Goal: Information Seeking & Learning: Learn about a topic

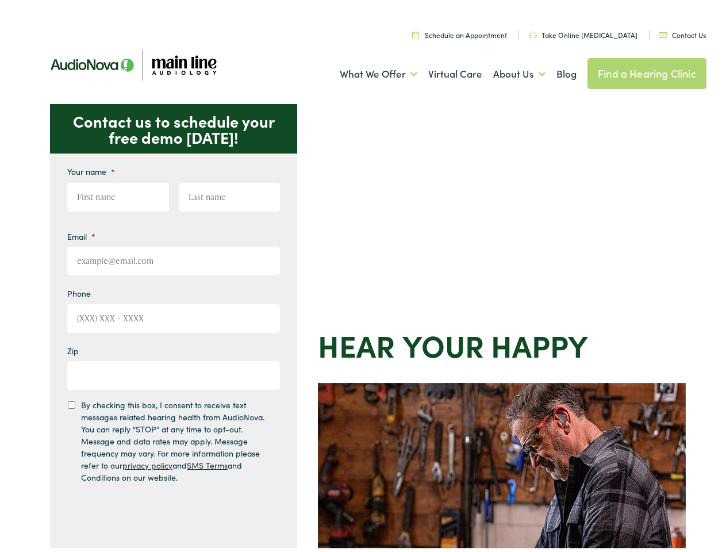
click at [363, 276] on div "Contact us to schedule your free demo [DATE]! Give us a call [PHONE_NUMBER] Ema…" at bounding box center [368, 500] width 736 height 799
click at [368, 71] on link "What We Offer" at bounding box center [379, 70] width 78 height 43
click at [507, 71] on link "About Us" at bounding box center [519, 70] width 52 height 43
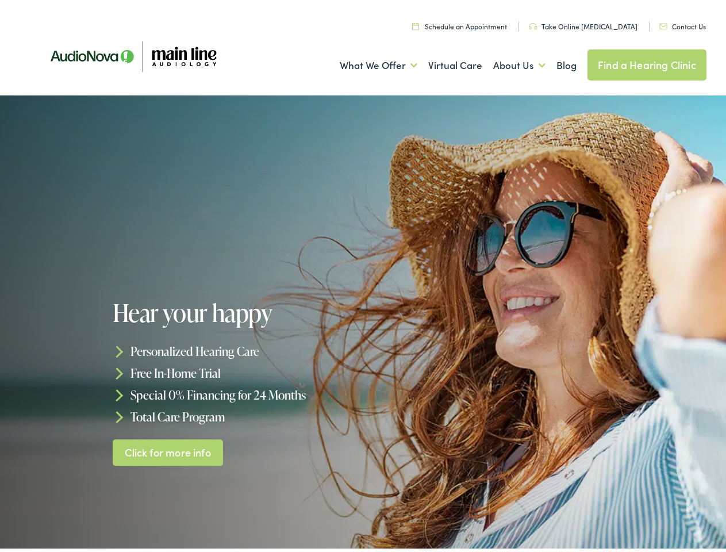
click at [363, 276] on div at bounding box center [363, 322] width 726 height 460
click at [368, 62] on link "What We Offer" at bounding box center [379, 62] width 78 height 43
click at [507, 62] on link "About Us" at bounding box center [519, 62] width 52 height 43
click at [363, 322] on h1 "Hear your happy" at bounding box center [240, 309] width 254 height 26
